Goal: Task Accomplishment & Management: Complete application form

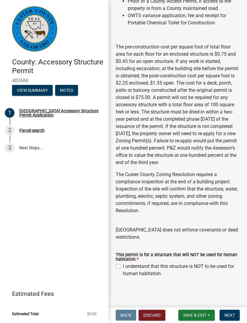
scroll to position [204, 0]
click at [229, 317] on span "Next" at bounding box center [229, 315] width 11 height 5
click at [123, 264] on label "I understand that this structure is NOT to be used for human habitation" at bounding box center [181, 270] width 117 height 14
click at [123, 264] on input "I understand that this structure is NOT to be used for human habitation" at bounding box center [125, 265] width 4 height 4
checkbox input "true"
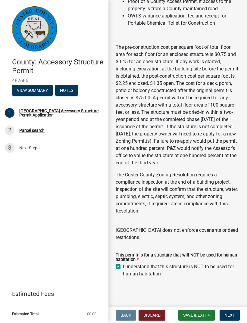
click at [244, 303] on main "Custer County Accessory Structure Permit Application This permit is for a struc…" at bounding box center [177, 152] width 139 height 305
click at [230, 315] on span "Next" at bounding box center [229, 315] width 11 height 5
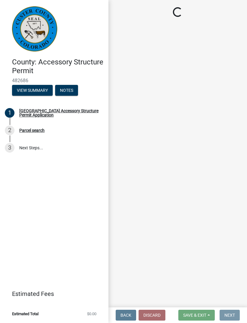
scroll to position [0, 0]
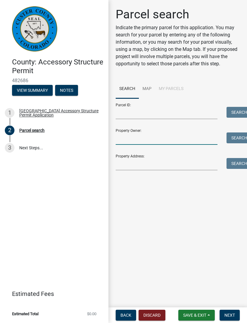
click at [153, 133] on input "Property Owner:" at bounding box center [167, 138] width 102 height 12
type input "[PERSON_NAME]"
click at [242, 135] on button "Search" at bounding box center [239, 137] width 26 height 11
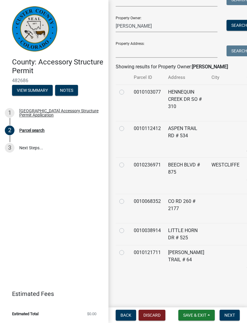
scroll to position [122, 0]
click at [186, 223] on td "CO RD 260 # 2177" at bounding box center [185, 208] width 43 height 29
click at [126, 198] on label at bounding box center [126, 198] width 0 height 0
click at [126, 202] on input "radio" at bounding box center [128, 200] width 4 height 4
radio input "true"
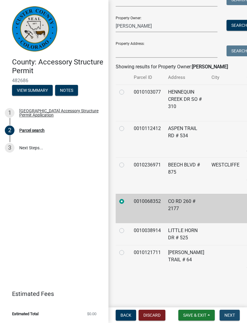
click at [231, 314] on span "Next" at bounding box center [229, 315] width 11 height 5
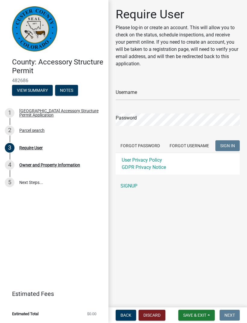
click at [132, 189] on link "SIGNUP" at bounding box center [178, 186] width 124 height 12
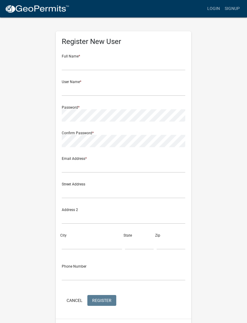
click at [121, 56] on div "Full Name *" at bounding box center [123, 60] width 123 height 21
click at [92, 63] on input "text" at bounding box center [123, 64] width 123 height 12
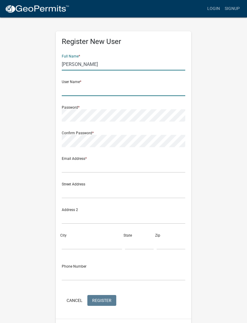
click at [99, 84] on input "text" at bounding box center [123, 90] width 123 height 12
click at [111, 66] on input "Michael" at bounding box center [123, 64] width 123 height 12
type input "Michael T Wallace"
click at [103, 90] on input "text" at bounding box center [123, 90] width 123 height 12
type input "mtwallace"
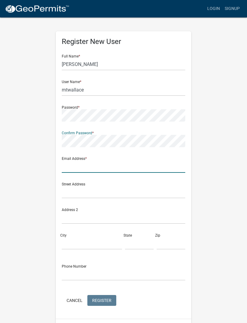
click at [122, 164] on input "text" at bounding box center [123, 167] width 123 height 12
type input "2"
type input "mich"
type input "[PERSON_NAME][EMAIL_ADDRESS][PERSON_NAME][DOMAIN_NAME]"
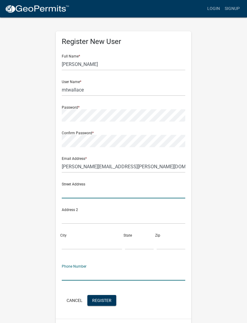
click at [107, 189] on input "text" at bounding box center [123, 192] width 123 height 12
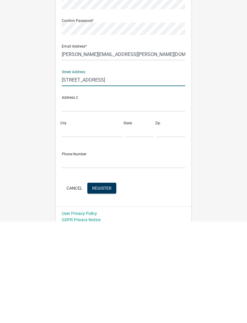
scroll to position [16, 0]
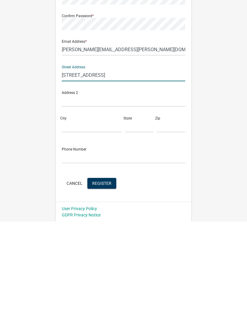
type input "2177 County Road 260"
click at [96, 222] on input "City" at bounding box center [92, 228] width 60 height 12
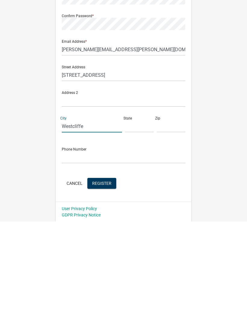
type input "Westcliffe"
click at [138, 222] on input "text" at bounding box center [139, 228] width 29 height 12
type input "CO"
click at [171, 222] on input "text" at bounding box center [171, 228] width 29 height 12
type input "81252"
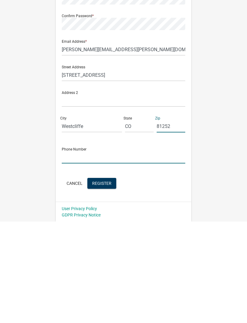
click at [119, 253] on input "text" at bounding box center [123, 259] width 123 height 12
type input "3032045753"
click at [103, 279] on button "Register" at bounding box center [101, 284] width 29 height 11
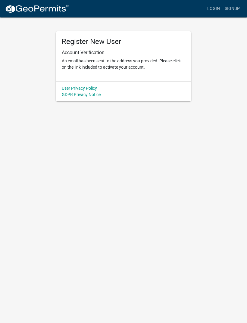
scroll to position [0, 0]
click at [214, 7] on link "Login" at bounding box center [213, 8] width 17 height 11
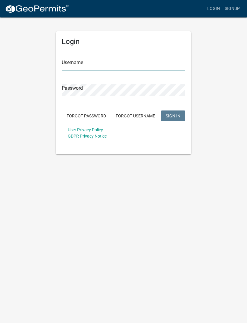
click at [104, 63] on input "Username" at bounding box center [123, 64] width 123 height 12
type input "mtwallace"
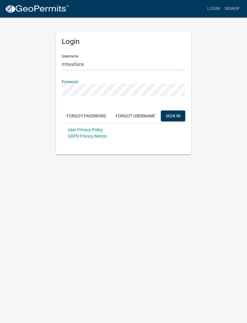
click at [175, 118] on button "SIGN IN" at bounding box center [173, 116] width 24 height 11
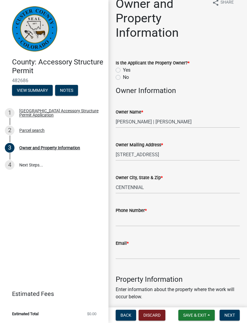
scroll to position [11, 0]
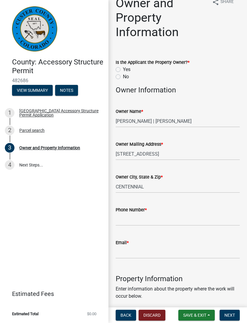
click at [157, 212] on div "Phone Number *" at bounding box center [178, 209] width 124 height 7
click at [139, 218] on input "Phone Number *" at bounding box center [178, 219] width 124 height 12
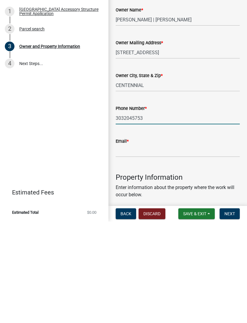
type input "3032045753"
click at [141, 246] on input "Email *" at bounding box center [178, 252] width 124 height 12
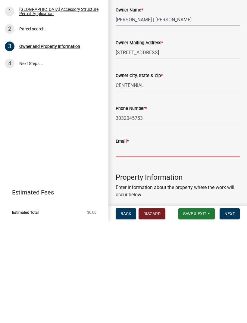
type input "[PERSON_NAME][EMAIL_ADDRESS][PERSON_NAME][DOMAIN_NAME]"
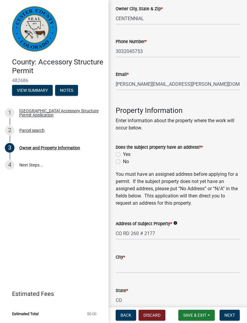
scroll to position [182, 0]
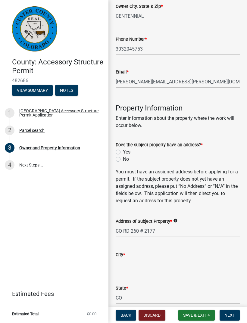
click at [122, 150] on div "Yes" at bounding box center [178, 151] width 124 height 7
click at [123, 151] on label "Yes" at bounding box center [127, 151] width 8 height 7
click at [123, 151] on input "Yes" at bounding box center [125, 150] width 4 height 4
radio input "true"
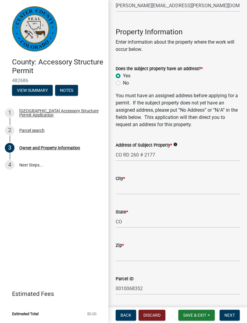
scroll to position [260, 0]
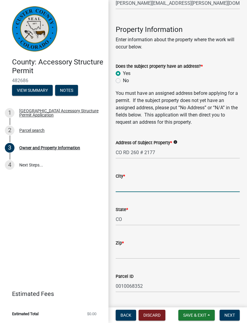
click at [139, 180] on input "City *" at bounding box center [178, 186] width 124 height 12
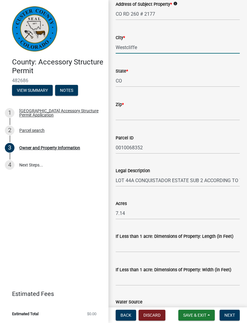
scroll to position [399, 0]
type input "Westcliffe"
click at [140, 115] on input "Zip *" at bounding box center [178, 114] width 124 height 12
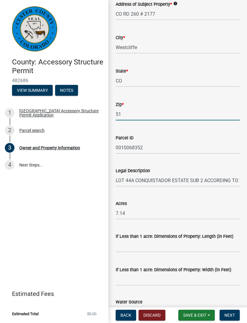
type input "5"
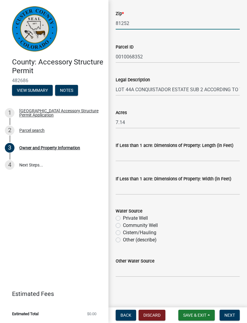
scroll to position [490, 0]
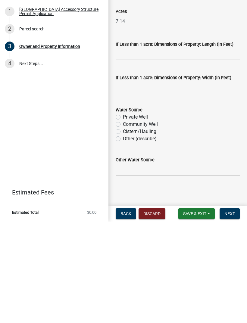
type input "81252"
click at [123, 215] on label "Private Well" at bounding box center [135, 218] width 25 height 7
click at [123, 215] on input "Private Well" at bounding box center [125, 217] width 4 height 4
radio input "true"
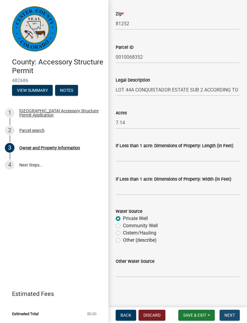
click at [235, 315] on span "Next" at bounding box center [229, 315] width 11 height 5
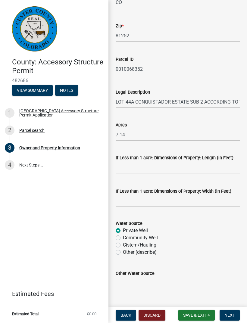
click at [235, 314] on span "Next" at bounding box center [229, 315] width 11 height 5
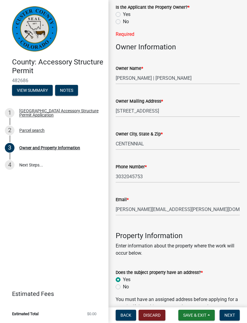
scroll to position [66, 0]
click at [197, 208] on input "[PERSON_NAME][EMAIL_ADDRESS][PERSON_NAME][DOMAIN_NAME]" at bounding box center [178, 210] width 124 height 12
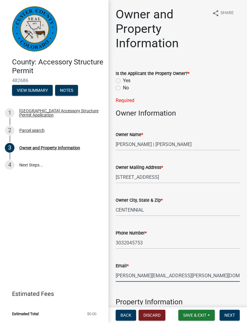
scroll to position [1, 0]
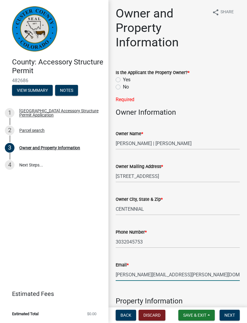
click at [123, 78] on label "Yes" at bounding box center [127, 79] width 8 height 7
click at [123, 78] on input "Yes" at bounding box center [125, 78] width 4 height 4
radio input "true"
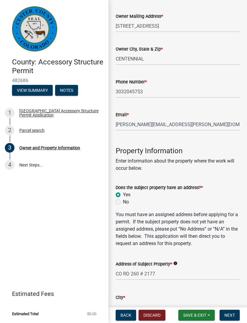
click at [232, 315] on span "Next" at bounding box center [229, 315] width 11 height 5
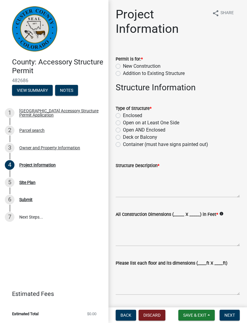
scroll to position [0, 0]
click at [123, 64] on label "New Construction" at bounding box center [142, 66] width 38 height 7
click at [123, 64] on input "New Construction" at bounding box center [125, 65] width 4 height 4
radio input "true"
click at [123, 113] on label "Enclosed" at bounding box center [132, 115] width 19 height 7
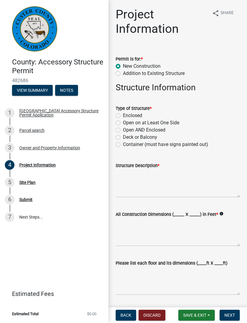
click at [123, 113] on input "Enclosed" at bounding box center [125, 114] width 4 height 4
radio input "true"
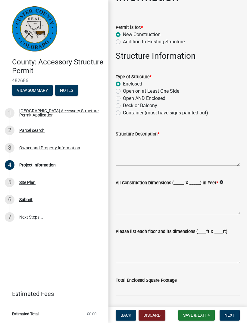
scroll to position [38, 0]
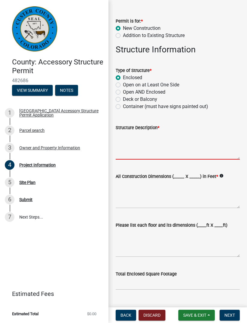
click at [144, 143] on textarea "Structure Description *" at bounding box center [178, 145] width 124 height 28
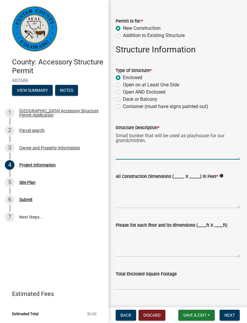
type textarea "Small bunker that will be used as playhouse for our grandchildren."
click at [182, 176] on label "All Construction Dimensions (_____ X _____) in Feet *" at bounding box center [167, 177] width 102 height 4
click at [182, 180] on textarea "All Construction Dimensions (_____ X _____) in Feet *" at bounding box center [178, 194] width 124 height 28
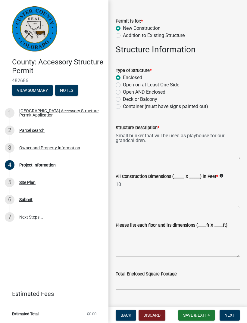
type textarea "1"
click at [181, 172] on div "All Construction Dimensions (_____ X _____) in Feet * info" at bounding box center [178, 186] width 124 height 44
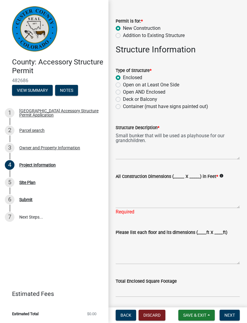
click at [182, 175] on label "All Construction Dimensions (_____ X _____) in Feet *" at bounding box center [167, 177] width 102 height 4
click at [182, 180] on textarea "All Construction Dimensions (_____ X _____) in Feet *" at bounding box center [178, 194] width 124 height 28
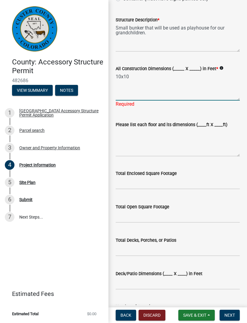
scroll to position [147, 0]
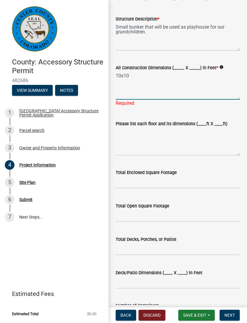
type textarea "10x10"
click at [130, 131] on textarea "Please list each floor and its dimensions (____ft X ____ft)" at bounding box center [178, 141] width 124 height 28
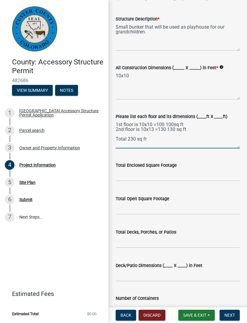
type textarea "1st floor is 10x10 =100 100sq ft 2nd floor is 10x13 =130 130 sq ft Total 230 sq…"
click at [157, 30] on textarea "Small bunker that will be used as playhouse for our grandchildren." at bounding box center [178, 37] width 124 height 28
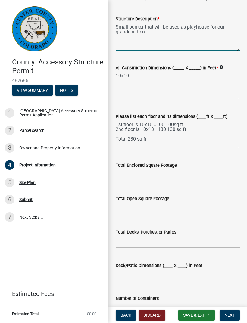
click at [128, 26] on textarea "Small bunker that will be used as playhouse for our grandchildren." at bounding box center [178, 37] width 124 height 28
click at [166, 23] on textarea "Small two story bunker that will be used as playhouse for our grandchildren." at bounding box center [178, 37] width 124 height 28
click at [165, 26] on textarea "Small two story bunker that will be used as playhouse for our grandchildren." at bounding box center [178, 37] width 124 height 28
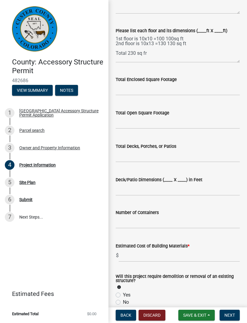
scroll to position [234, 0]
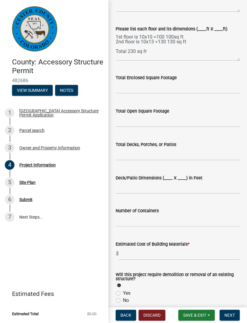
type textarea "Small two story building that will be used as playhouse for our grandchildren."
click at [137, 86] on input "text" at bounding box center [178, 87] width 124 height 12
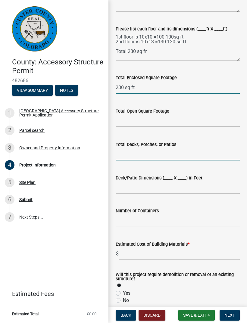
click at [148, 150] on input "text" at bounding box center [178, 154] width 124 height 12
type input "230"
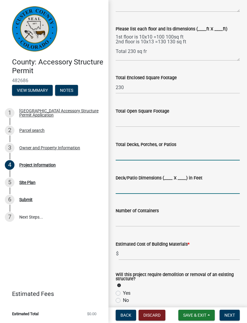
click at [145, 186] on input "Deck/Patio Dimensions (____ X ____) in Feet" at bounding box center [178, 188] width 124 height 12
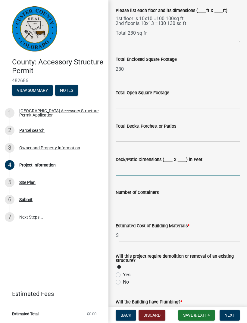
scroll to position [254, 0]
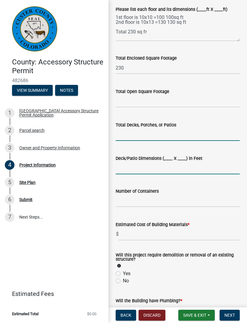
click at [132, 132] on input "text" at bounding box center [178, 135] width 124 height 12
click at [133, 132] on input "text" at bounding box center [178, 135] width 124 height 12
click at [140, 167] on input "Deck/Patio Dimensions (____ X ____) in Feet" at bounding box center [178, 168] width 124 height 12
type input "120"
type input "8"
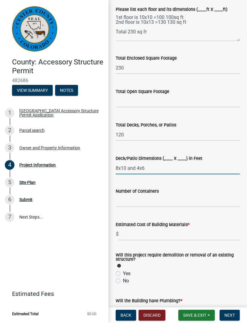
type input "8x10 and 4x6"
click at [129, 133] on input "120" at bounding box center [178, 135] width 124 height 12
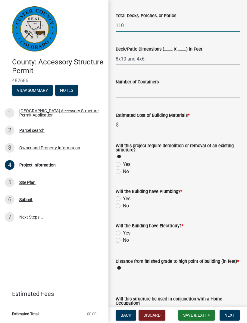
scroll to position [364, 0]
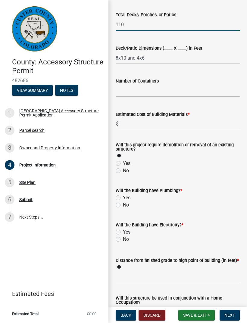
type input "110"
click at [135, 123] on input "text" at bounding box center [179, 124] width 121 height 12
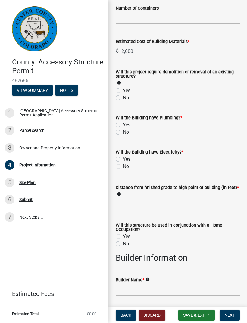
scroll to position [437, 0]
type input "12,000"
click at [123, 99] on label "No" at bounding box center [126, 97] width 6 height 7
click at [123, 98] on input "No" at bounding box center [125, 96] width 4 height 4
radio input "true"
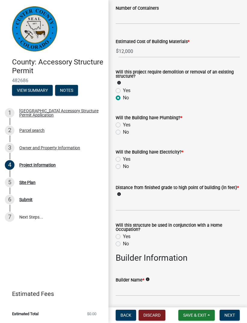
type input "12000"
radio input "true"
click at [123, 134] on label "No" at bounding box center [126, 132] width 6 height 7
click at [123, 132] on input "No" at bounding box center [125, 131] width 4 height 4
radio input "true"
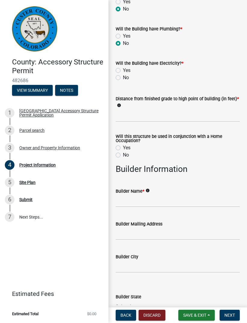
scroll to position [526, 0]
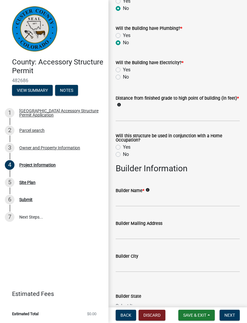
click at [123, 79] on label "No" at bounding box center [126, 76] width 6 height 7
click at [123, 77] on input "No" at bounding box center [125, 75] width 4 height 4
radio input "true"
click at [144, 117] on input "text" at bounding box center [178, 115] width 124 height 12
type input "15 ft"
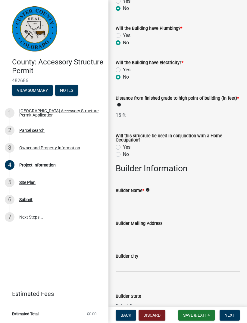
click at [123, 158] on label "No" at bounding box center [126, 154] width 6 height 7
click at [123, 155] on input "No" at bounding box center [125, 153] width 4 height 4
radio input "true"
type input "15"
radio input "true"
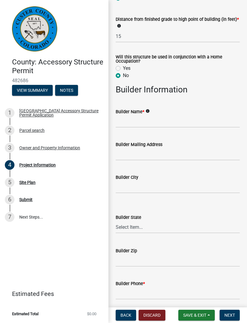
scroll to position [613, 0]
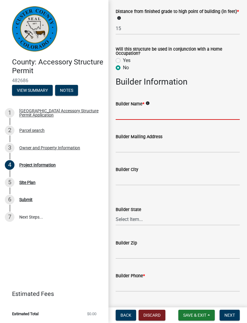
click at [165, 114] on input "Builder Name *" at bounding box center [178, 114] width 124 height 12
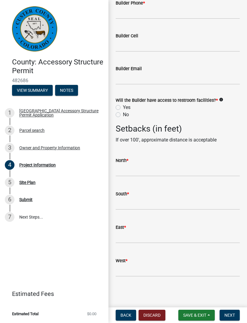
scroll to position [888, 0]
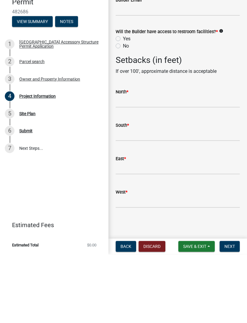
type input "Owner built"
click at [154, 264] on input "West *" at bounding box center [178, 270] width 124 height 12
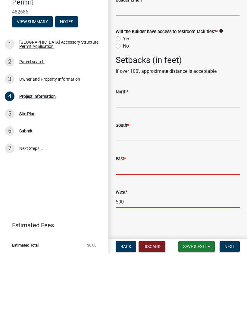
click at [149, 231] on input "text" at bounding box center [178, 237] width 124 height 12
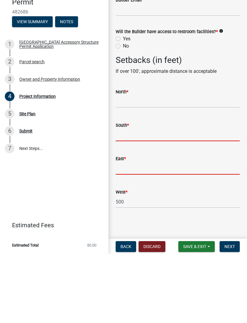
click at [152, 198] on input "text" at bounding box center [178, 204] width 124 height 12
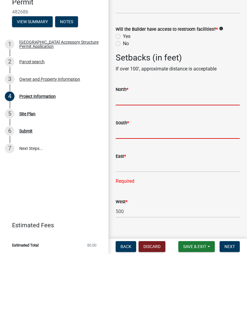
click at [154, 162] on input "text" at bounding box center [178, 168] width 124 height 12
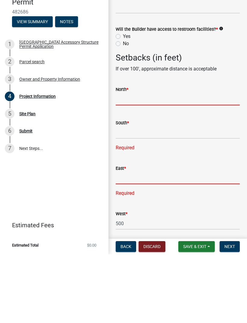
click at [148, 225] on div "East * Required" at bounding box center [178, 245] width 124 height 41
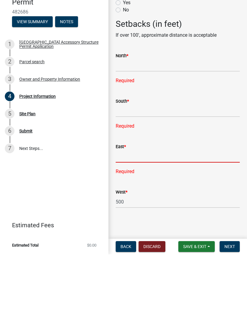
scroll to position [924, 0]
click at [116, 264] on input "500" at bounding box center [178, 270] width 124 height 12
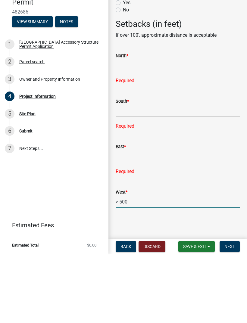
type input "> 500"
click at [142, 219] on input "text" at bounding box center [178, 225] width 124 height 12
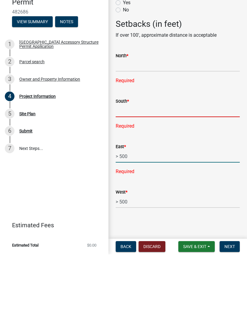
click at [145, 166] on form "South *" at bounding box center [178, 176] width 124 height 20
type input "500"
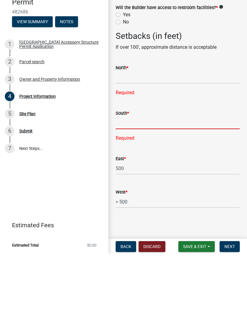
scroll to position [912, 0]
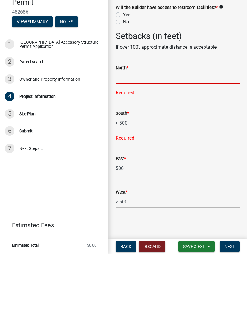
click at [147, 124] on div "North * Required" at bounding box center [178, 144] width 124 height 41
type input "500"
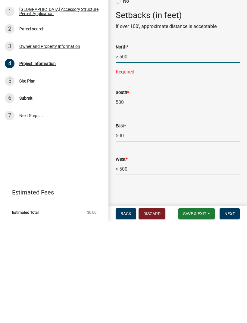
scroll to position [901, 0]
click at [235, 310] on button "Next" at bounding box center [230, 315] width 20 height 11
type input "500"
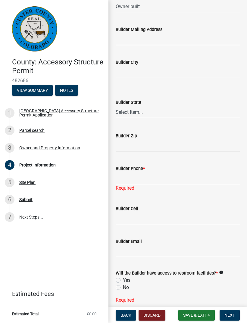
scroll to position [729, 0]
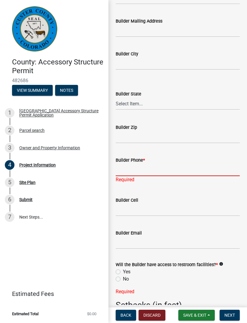
click at [155, 169] on input "Builder Phone *" at bounding box center [178, 170] width 124 height 12
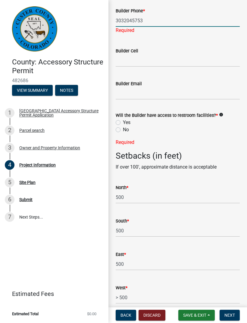
scroll to position [878, 0]
type input "3032045753"
click at [117, 134] on div "Will the Builder have access to restroom facilities? * info Yes No Required" at bounding box center [178, 125] width 124 height 42
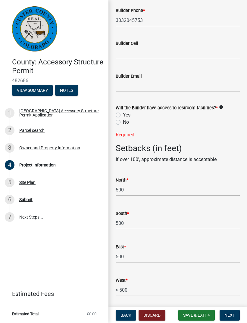
click at [123, 126] on label "No" at bounding box center [126, 122] width 6 height 7
click at [123, 123] on input "No" at bounding box center [125, 121] width 4 height 4
radio input "true"
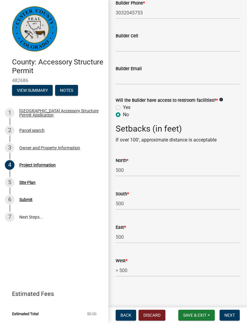
scroll to position [888, 0]
click at [123, 106] on label "Yes" at bounding box center [127, 107] width 8 height 7
click at [123, 106] on input "Yes" at bounding box center [125, 106] width 4 height 4
radio input "true"
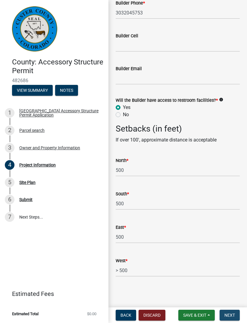
click at [234, 312] on button "Next" at bounding box center [230, 315] width 20 height 11
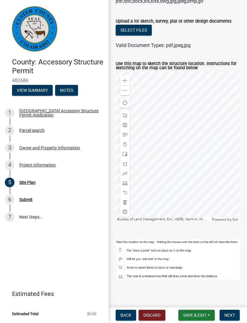
scroll to position [76, 0]
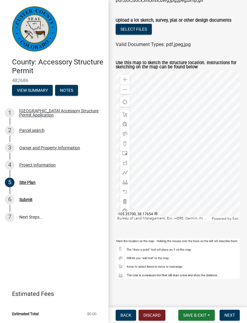
click at [127, 157] on div at bounding box center [125, 153] width 10 height 10
click at [157, 153] on div "Draw a rectangle" at bounding box center [150, 153] width 36 height 9
click at [128, 153] on div at bounding box center [125, 153] width 10 height 10
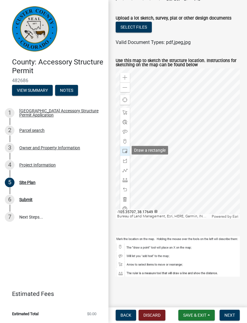
scroll to position [78, 0]
click at [126, 188] on span at bounding box center [125, 189] width 5 height 5
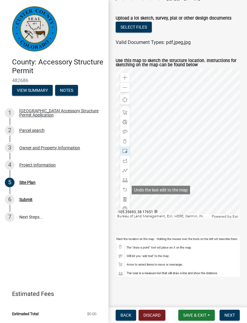
click at [128, 189] on div at bounding box center [125, 190] width 10 height 10
click at [155, 189] on div "Undo the last edit to the map" at bounding box center [161, 190] width 58 height 9
click at [128, 188] on div at bounding box center [125, 190] width 10 height 10
click at [153, 190] on div "Undo the last edit to the map" at bounding box center [161, 190] width 58 height 9
click at [126, 188] on span at bounding box center [125, 189] width 5 height 5
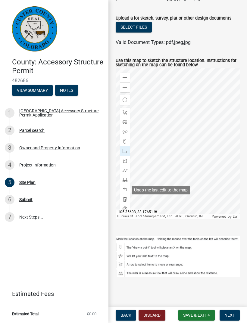
click at [163, 191] on div "Undo the last edit to the map" at bounding box center [161, 190] width 58 height 9
click at [127, 187] on div at bounding box center [125, 190] width 10 height 10
click at [127, 190] on div at bounding box center [125, 190] width 10 height 10
click at [125, 192] on span at bounding box center [125, 189] width 5 height 5
click at [127, 192] on span at bounding box center [125, 189] width 5 height 5
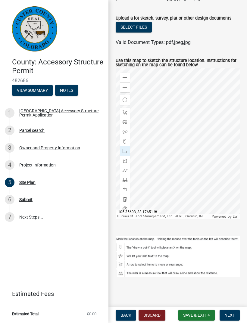
click at [153, 191] on div "Undo the last edit to the map" at bounding box center [161, 190] width 58 height 9
click at [129, 187] on div at bounding box center [125, 190] width 10 height 10
click at [157, 191] on div "Undo the last edit to the map" at bounding box center [161, 190] width 58 height 9
click at [126, 188] on span at bounding box center [125, 189] width 5 height 5
click at [128, 189] on div at bounding box center [125, 190] width 10 height 10
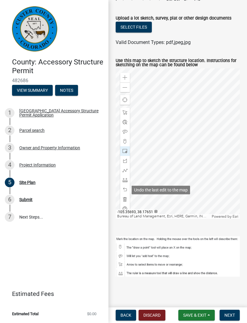
click at [126, 186] on div at bounding box center [125, 190] width 10 height 10
click at [129, 187] on div at bounding box center [125, 190] width 10 height 10
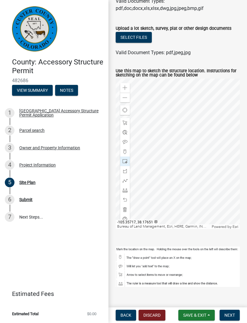
scroll to position [67, 0]
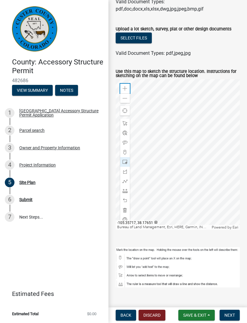
click at [124, 87] on span at bounding box center [125, 88] width 5 height 5
click at [126, 88] on span at bounding box center [125, 88] width 5 height 5
click at [127, 198] on div at bounding box center [125, 201] width 10 height 10
click at [178, 202] on div "Undo the last edit to the map" at bounding box center [161, 201] width 58 height 9
click at [128, 200] on div at bounding box center [125, 201] width 10 height 10
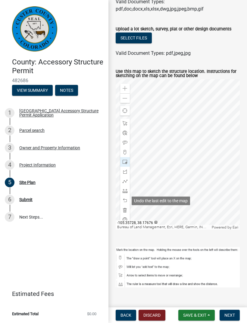
click at [163, 204] on div "Undo the last edit to the map" at bounding box center [161, 201] width 58 height 9
click at [129, 96] on div "Zoom out" at bounding box center [125, 98] width 10 height 10
click at [127, 100] on span at bounding box center [125, 98] width 5 height 5
click at [127, 86] on div "Zoom in" at bounding box center [125, 89] width 10 height 10
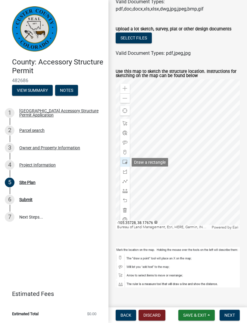
click at [125, 163] on span at bounding box center [125, 162] width 5 height 5
click at [126, 124] on span at bounding box center [125, 123] width 5 height 5
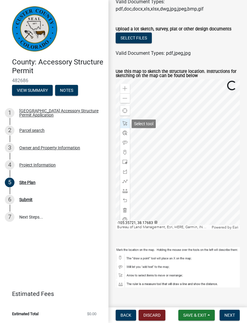
click at [128, 163] on div at bounding box center [125, 162] width 10 height 10
click at [127, 123] on span at bounding box center [125, 123] width 5 height 5
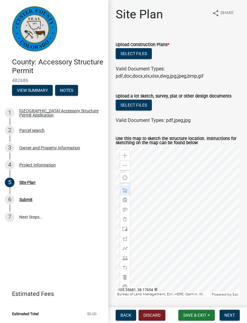
scroll to position [0, 0]
click at [199, 318] on span "Save & Exit" at bounding box center [194, 315] width 23 height 5
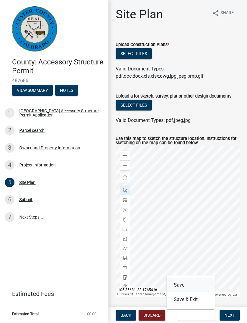
click at [185, 284] on button "Save" at bounding box center [191, 285] width 48 height 14
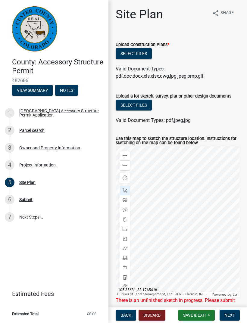
click at [143, 51] on button "Select files" at bounding box center [134, 53] width 36 height 11
click at [140, 50] on button "Select files" at bounding box center [134, 53] width 36 height 11
click at [138, 55] on button "Select files" at bounding box center [134, 53] width 36 height 11
click at [144, 45] on label "Upload Construction Plans *" at bounding box center [143, 45] width 54 height 4
click at [140, 52] on button "Select files" at bounding box center [134, 53] width 36 height 11
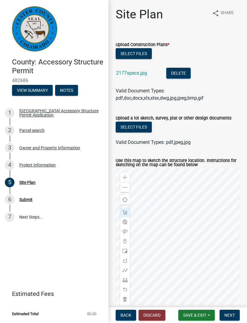
click at [233, 315] on span "Next" at bounding box center [229, 315] width 11 height 5
click at [230, 313] on span "Next" at bounding box center [229, 315] width 11 height 5
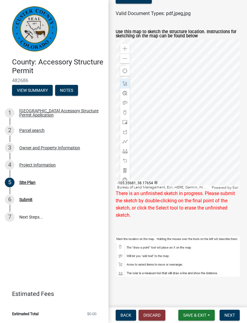
scroll to position [129, 0]
click at [201, 202] on div "There is an unfinished sketch in progress. Please submit the sketch by double-c…" at bounding box center [178, 204] width 124 height 29
click at [200, 202] on div "There is an unfinished sketch in progress. Please submit the sketch by double-c…" at bounding box center [178, 204] width 124 height 29
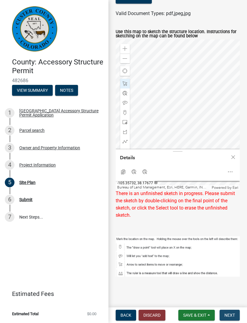
click at [235, 316] on button "Next" at bounding box center [230, 315] width 20 height 11
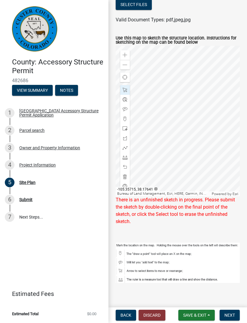
click at [126, 89] on span at bounding box center [125, 90] width 5 height 5
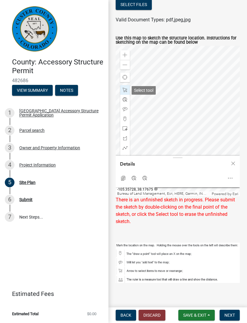
click at [128, 90] on div at bounding box center [125, 90] width 10 height 10
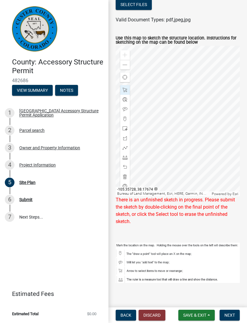
click at [219, 19] on div "Valid Document Types: pdf,jpeg,jpg" at bounding box center [177, 19] width 133 height 7
click at [129, 77] on div "Find my location" at bounding box center [125, 78] width 10 height 10
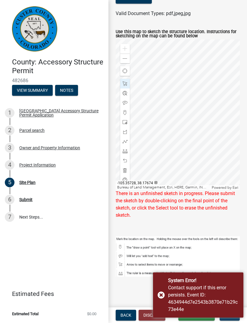
scroll to position [129, 0]
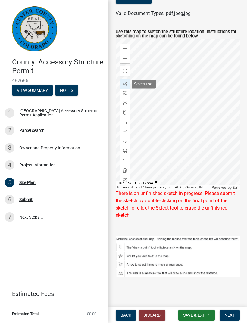
click at [127, 83] on div at bounding box center [125, 84] width 10 height 10
click at [123, 83] on span at bounding box center [125, 83] width 5 height 5
click at [122, 83] on div at bounding box center [125, 84] width 10 height 10
click at [238, 313] on button "Next" at bounding box center [230, 315] width 20 height 11
click at [127, 58] on span at bounding box center [125, 58] width 5 height 5
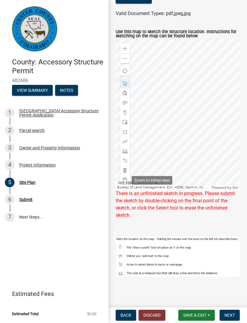
click at [125, 180] on span at bounding box center [125, 180] width 5 height 5
click at [125, 51] on span at bounding box center [125, 48] width 5 height 5
click at [127, 48] on span at bounding box center [125, 48] width 5 height 5
click at [122, 180] on div at bounding box center [125, 180] width 10 height 10
click at [126, 179] on span at bounding box center [125, 180] width 5 height 5
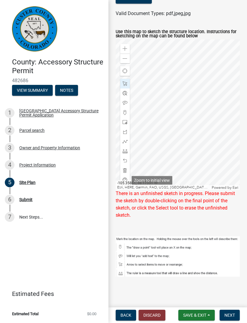
click at [238, 315] on button "Next" at bounding box center [230, 315] width 20 height 11
click at [125, 168] on div at bounding box center [125, 171] width 10 height 10
click at [125, 167] on div at bounding box center [125, 171] width 10 height 10
click at [124, 168] on div at bounding box center [125, 171] width 10 height 10
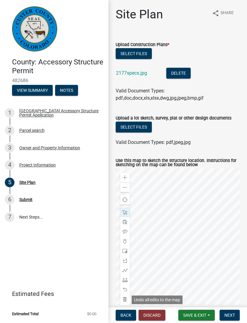
scroll to position [0, 0]
click at [138, 125] on button "Select files" at bounding box center [134, 127] width 36 height 11
click at [145, 127] on button "Select files" at bounding box center [134, 127] width 36 height 11
click at [126, 299] on span at bounding box center [125, 299] width 5 height 5
click at [127, 297] on div at bounding box center [125, 300] width 10 height 10
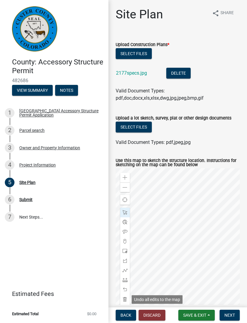
click at [161, 301] on div "Undo all edits to the map" at bounding box center [157, 299] width 51 height 9
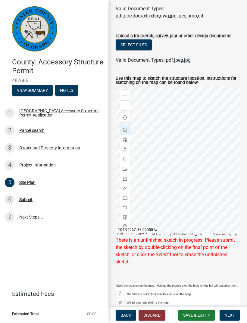
scroll to position [87, 0]
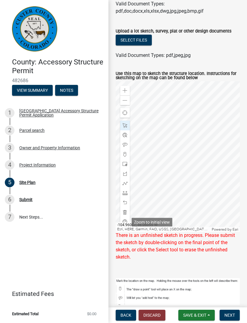
click at [125, 222] on span at bounding box center [125, 222] width 5 height 5
click at [125, 223] on span at bounding box center [125, 222] width 5 height 5
click at [160, 222] on div "Zoom to initial view" at bounding box center [152, 222] width 41 height 9
click at [124, 222] on span at bounding box center [125, 222] width 5 height 5
click at [163, 222] on div "Zoom to initial view" at bounding box center [152, 222] width 41 height 9
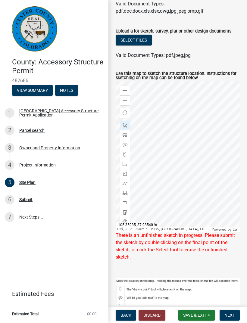
click at [127, 222] on div at bounding box center [125, 222] width 10 height 10
click at [155, 222] on div "Zoom to initial view" at bounding box center [152, 222] width 41 height 9
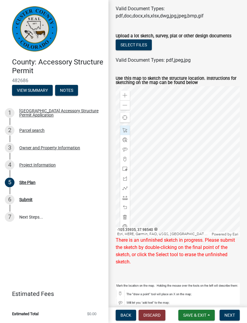
scroll to position [83, 0]
click at [141, 42] on button "Select files" at bounding box center [134, 44] width 36 height 11
click at [125, 214] on div at bounding box center [125, 217] width 10 height 10
click at [164, 218] on div "Undo all edits to the map" at bounding box center [157, 217] width 51 height 9
click at [215, 251] on div "There is an unfinished sketch in progress. Please submit the sketch by double-c…" at bounding box center [178, 250] width 124 height 29
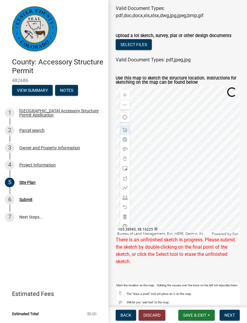
click at [218, 249] on div "There is an unfinished sketch in progress. Please submit the sketch by double-c…" at bounding box center [178, 250] width 124 height 29
click at [129, 129] on div at bounding box center [125, 130] width 10 height 10
click at [128, 216] on div at bounding box center [125, 217] width 10 height 10
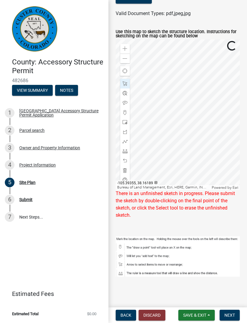
scroll to position [129, 0]
click at [128, 180] on div at bounding box center [125, 180] width 10 height 10
click at [147, 186] on div "Esri, HERE, Garmin, FAO, USGS, [GEOGRAPHIC_DATA], EPA, NPS" at bounding box center [163, 187] width 95 height 5
click at [207, 202] on div "There is an unfinished sketch in progress. Please submit the sketch by double-c…" at bounding box center [178, 204] width 124 height 29
click at [201, 314] on span "Save & Exit" at bounding box center [194, 315] width 23 height 5
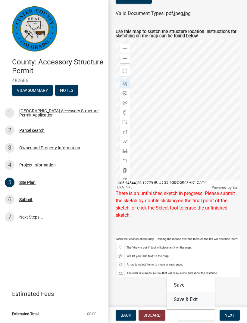
click at [195, 298] on button "Save & Exit" at bounding box center [191, 299] width 48 height 14
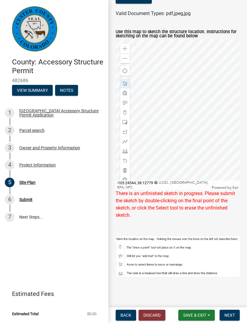
click at [201, 318] on button "Save & Exit" at bounding box center [196, 315] width 36 height 11
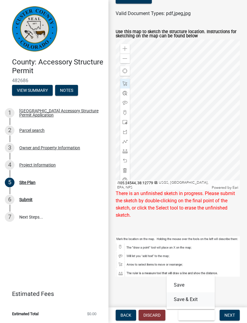
click at [197, 300] on button "Save & Exit" at bounding box center [191, 299] width 48 height 14
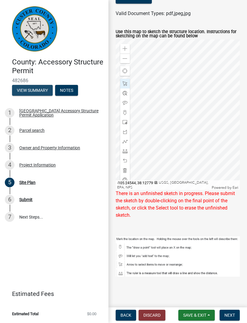
click at [43, 86] on button "View Summary" at bounding box center [32, 90] width 41 height 11
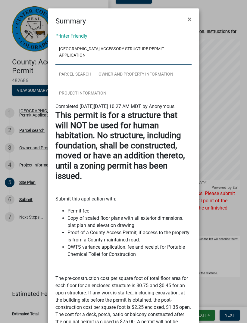
scroll to position [0, 0]
click at [191, 18] on span "×" at bounding box center [190, 19] width 4 height 8
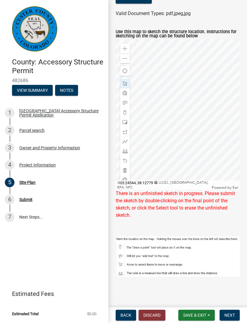
click at [73, 88] on button "Notes" at bounding box center [66, 90] width 23 height 11
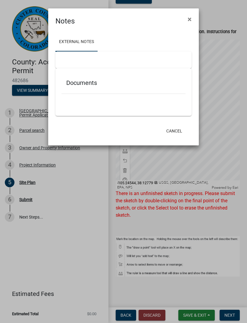
click at [191, 20] on span "×" at bounding box center [190, 19] width 4 height 8
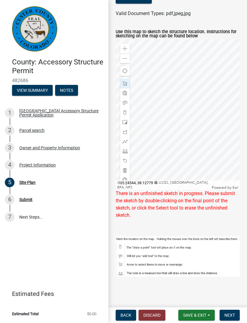
click at [50, 288] on link "Estimated Fees" at bounding box center [52, 294] width 94 height 12
click at [48, 292] on link "Estimated Fees" at bounding box center [52, 294] width 94 height 12
click at [128, 317] on span "Back" at bounding box center [125, 315] width 11 height 5
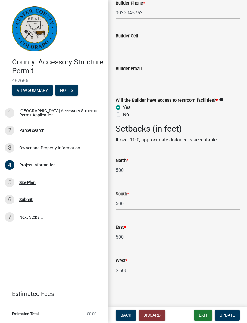
scroll to position [888, 0]
click at [230, 317] on span "Update" at bounding box center [227, 315] width 15 height 5
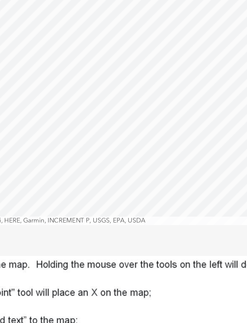
scroll to position [101, 0]
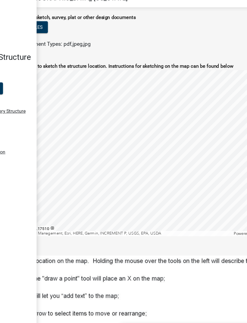
click at [66, 247] on img at bounding box center [123, 279] width 232 height 75
click at [70, 257] on img at bounding box center [123, 279] width 232 height 75
click at [68, 268] on img at bounding box center [123, 279] width 232 height 75
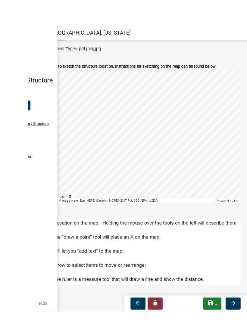
scroll to position [100, 0]
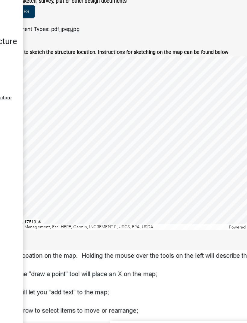
click at [126, 252] on img at bounding box center [123, 280] width 232 height 75
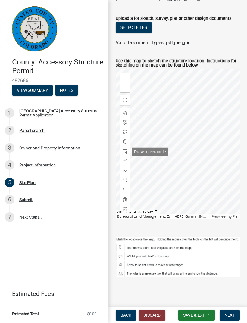
click at [127, 151] on span at bounding box center [125, 151] width 5 height 5
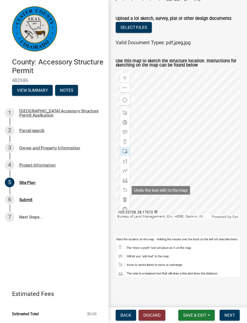
click at [126, 187] on div at bounding box center [125, 190] width 10 height 10
click at [125, 113] on span at bounding box center [125, 113] width 5 height 5
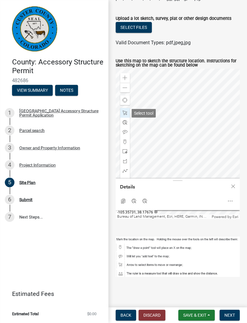
click at [126, 115] on span at bounding box center [125, 113] width 5 height 5
click at [235, 315] on button "Next" at bounding box center [230, 315] width 20 height 11
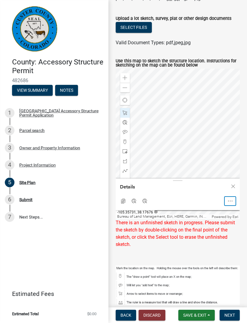
click at [234, 201] on div "Open" at bounding box center [230, 201] width 11 height 8
click at [234, 187] on li "Zoom to" at bounding box center [230, 188] width 11 height 12
click at [233, 316] on span "Next" at bounding box center [229, 315] width 11 height 5
click at [218, 55] on form "Use this map to sketch the structure location. Instructions for sketching on th…" at bounding box center [178, 150] width 124 height 196
click at [129, 111] on div at bounding box center [125, 113] width 10 height 10
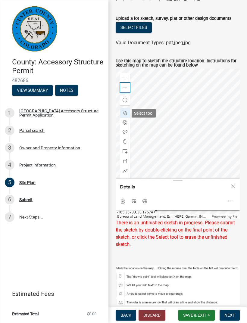
click at [128, 90] on div "Zoom out" at bounding box center [125, 88] width 10 height 10
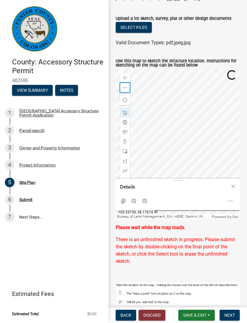
click at [129, 91] on div "Zoom out" at bounding box center [125, 88] width 10 height 10
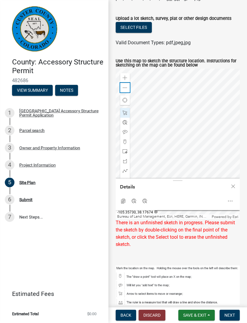
click at [127, 89] on span at bounding box center [125, 88] width 5 height 5
click at [127, 87] on span at bounding box center [125, 88] width 5 height 5
click at [127, 88] on span at bounding box center [125, 88] width 5 height 5
click at [126, 90] on span at bounding box center [125, 88] width 5 height 5
click at [230, 316] on span "Next" at bounding box center [229, 315] width 11 height 5
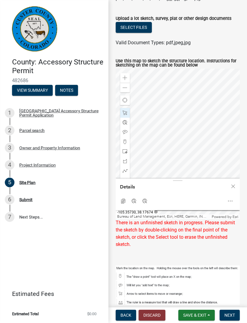
click at [198, 230] on div "There is an unfinished sketch in progress. Please submit the sketch by double-c…" at bounding box center [178, 233] width 124 height 29
click at [199, 216] on div "Bureau of Land Management, Esri, HERE, Garmin, INCREMENT P, USGS, EPA, USDA" at bounding box center [163, 216] width 95 height 5
click at [197, 217] on div "Bureau of Land Management, Esri, HERE, Garmin, INCREMENT P, USGS, EPA, USDA" at bounding box center [163, 216] width 95 height 5
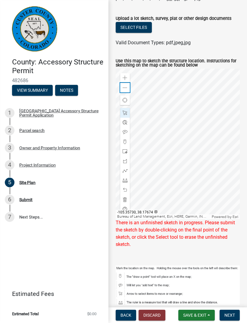
click at [129, 87] on div "Zoom out" at bounding box center [125, 88] width 10 height 10
click at [128, 88] on div "Zoom out" at bounding box center [125, 88] width 10 height 10
click at [233, 74] on div "Loading..." at bounding box center [231, 75] width 11 height 11
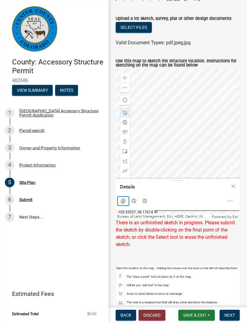
click at [122, 204] on div "Copy Coordinates" at bounding box center [123, 201] width 11 height 8
click at [235, 184] on span "Close" at bounding box center [233, 186] width 5 height 5
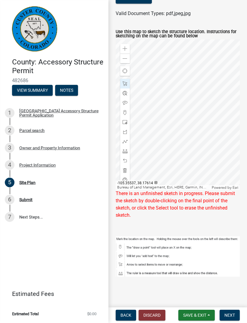
scroll to position [129, 0]
click at [193, 315] on span "Save & Exit" at bounding box center [194, 315] width 23 height 5
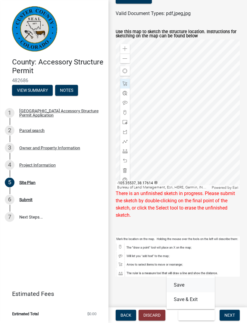
click at [186, 283] on button "Save" at bounding box center [191, 285] width 48 height 14
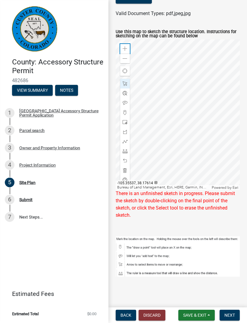
click at [128, 49] on div "Zoom in" at bounding box center [125, 49] width 10 height 10
click at [230, 224] on wm-data-entity-input "Use this map to sketch the structure location. Instructions for sketching on th…" at bounding box center [178, 124] width 124 height 202
click at [214, 202] on div "There is an unfinished sketch in progress. Please submit the sketch by double-c…" at bounding box center [178, 204] width 124 height 29
click at [232, 314] on span "Next" at bounding box center [229, 315] width 11 height 5
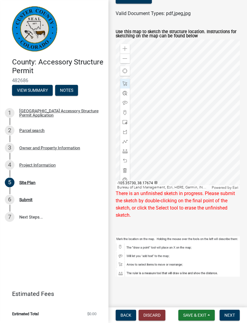
click at [239, 316] on button "Next" at bounding box center [230, 315] width 20 height 11
click at [237, 313] on button "Next" at bounding box center [230, 315] width 20 height 11
click at [36, 197] on div "6 Submit" at bounding box center [52, 200] width 94 height 10
click at [34, 181] on div "Site Plan" at bounding box center [27, 182] width 16 height 4
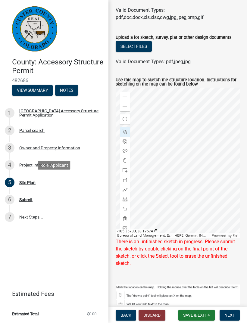
scroll to position [91, 0]
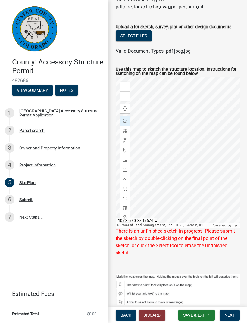
click at [166, 237] on div "There is an unfinished sketch in progress. Please submit the sketch by double-c…" at bounding box center [178, 242] width 124 height 29
click at [129, 198] on div at bounding box center [125, 199] width 10 height 10
click at [129, 313] on span "Back" at bounding box center [125, 315] width 11 height 5
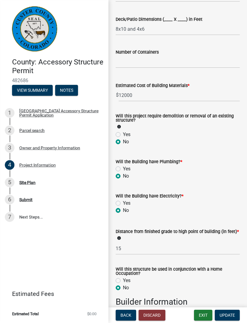
scroll to position [393, 0]
click at [125, 92] on input "12000" at bounding box center [179, 95] width 121 height 12
click at [124, 95] on input "12000" at bounding box center [179, 95] width 121 height 12
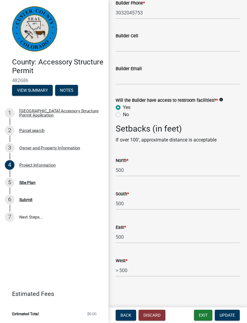
scroll to position [888, 0]
type input "14000"
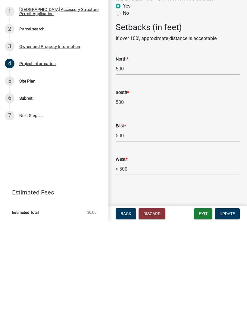
click at [233, 313] on span "Update" at bounding box center [227, 315] width 15 height 5
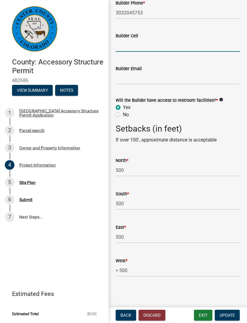
scroll to position [0, 0]
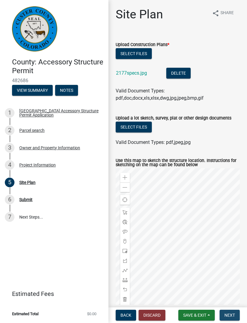
click at [235, 313] on button "Next" at bounding box center [230, 315] width 20 height 11
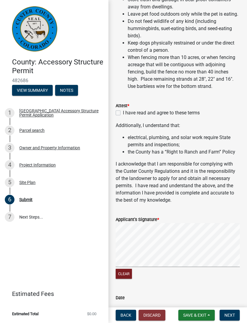
scroll to position [197, 0]
click at [123, 116] on label "I have read and agree to these terms" at bounding box center [161, 112] width 77 height 7
click at [123, 113] on input "I have read and agree to these terms" at bounding box center [125, 111] width 4 height 4
checkbox input "true"
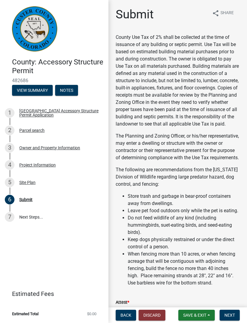
scroll to position [0, 0]
click at [71, 86] on button "Notes" at bounding box center [66, 90] width 23 height 11
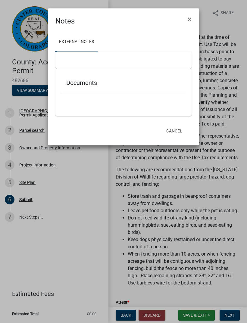
click at [81, 76] on div "Documents" at bounding box center [123, 84] width 124 height 20
click at [86, 41] on link "External Notes" at bounding box center [76, 42] width 42 height 19
click at [83, 47] on link "External Notes" at bounding box center [76, 42] width 42 height 19
click at [78, 61] on div at bounding box center [123, 59] width 136 height 17
click at [191, 22] on span "×" at bounding box center [190, 19] width 4 height 8
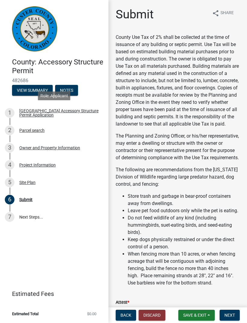
click at [51, 113] on div "[GEOGRAPHIC_DATA] Accessory Structure Permit Application" at bounding box center [58, 113] width 79 height 8
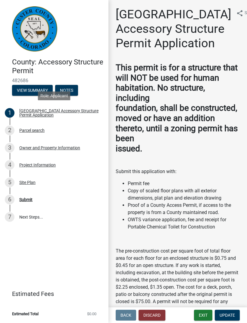
click at [44, 132] on div "Parcel search" at bounding box center [31, 130] width 25 height 4
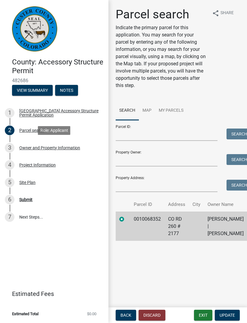
click at [60, 146] on div "Owner and Property Information" at bounding box center [49, 148] width 61 height 4
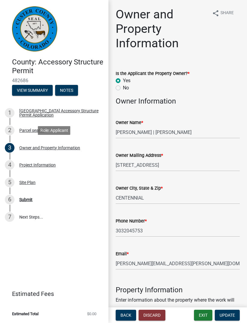
click at [52, 163] on div "Project Information" at bounding box center [37, 165] width 36 height 4
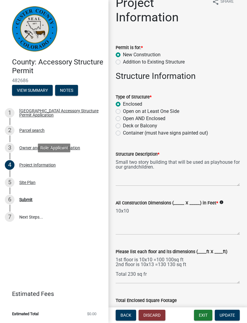
scroll to position [12, 0]
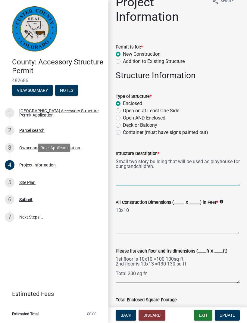
click at [172, 167] on textarea "Small two story building that will be used as playhouse for our grandchildren." at bounding box center [178, 171] width 124 height 28
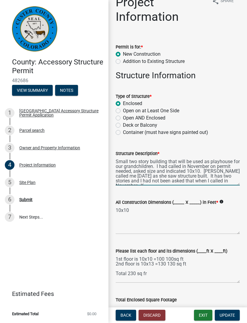
scroll to position [3, 0]
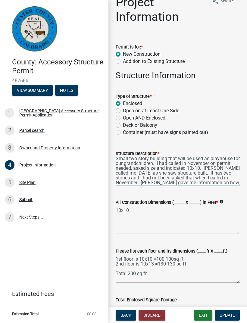
type textarea "Small two story building that will be used as playhouse for our grandchildren. …"
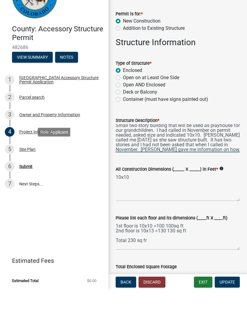
click at [34, 180] on div "Site Plan" at bounding box center [27, 182] width 16 height 4
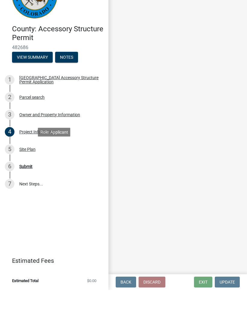
scroll to position [0, 0]
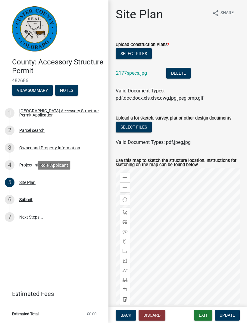
click at [29, 199] on div "Submit" at bounding box center [25, 200] width 13 height 4
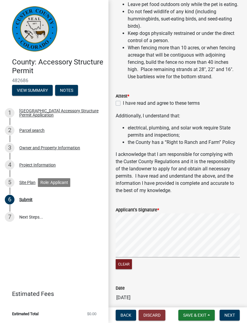
scroll to position [209, 0]
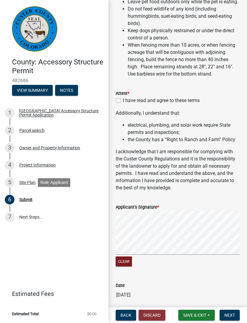
click at [123, 104] on label "I have read and agree to these terms" at bounding box center [161, 100] width 77 height 7
click at [123, 101] on input "I have read and agree to these terms" at bounding box center [125, 99] width 4 height 4
checkbox input "true"
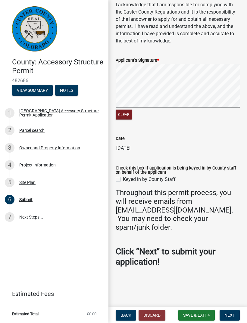
scroll to position [360, 0]
click at [233, 315] on span "Next" at bounding box center [229, 315] width 11 height 5
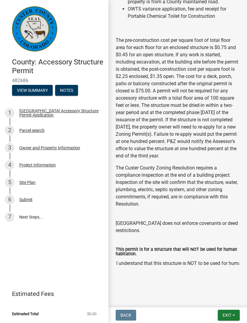
scroll to position [277, 0]
click at [233, 312] on button "Exit" at bounding box center [229, 315] width 22 height 11
click at [223, 298] on button "Save & Exit" at bounding box center [216, 299] width 48 height 14
